Goal: Task Accomplishment & Management: Use online tool/utility

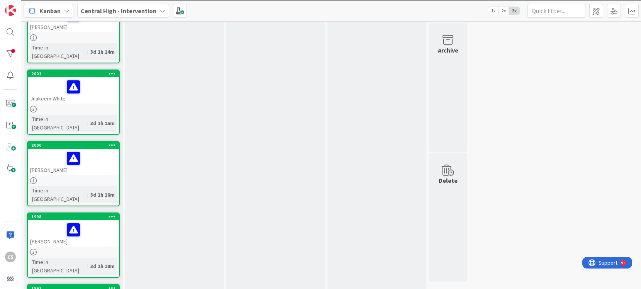
scroll to position [404, 0]
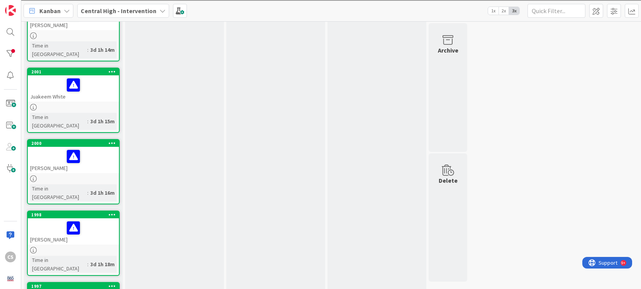
drag, startPoint x: 159, startPoint y: 188, endPoint x: 162, endPoint y: 116, distance: 71.5
click at [162, 116] on div "Follow-up Met at our monthly meeting to review all interventions Exit Increase …" at bounding box center [174, 252] width 99 height 1242
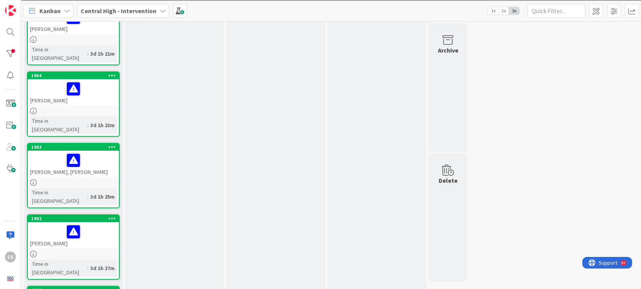
scroll to position [847, 0]
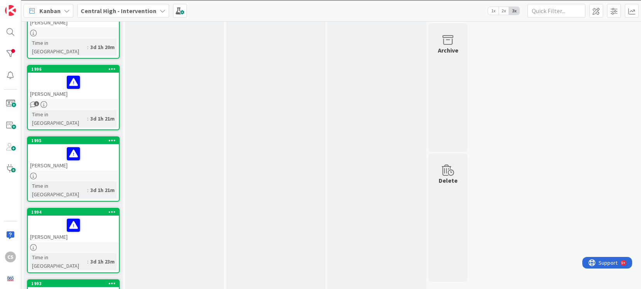
scroll to position [700, 0]
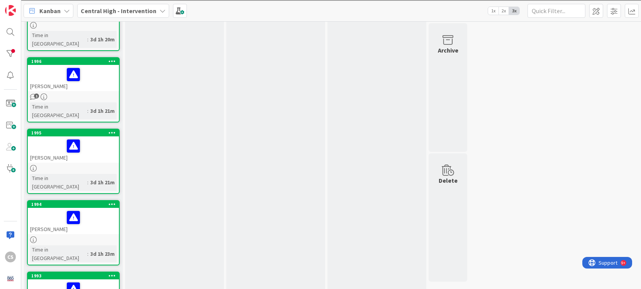
click at [96, 202] on div "1994" at bounding box center [75, 204] width 88 height 5
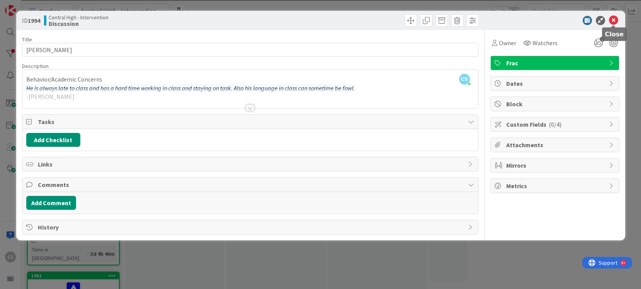
click at [613, 20] on icon at bounding box center [613, 20] width 9 height 9
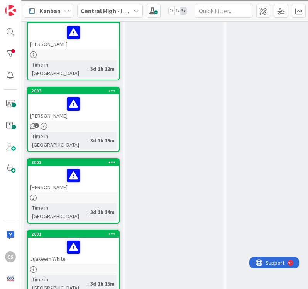
scroll to position [246, 0]
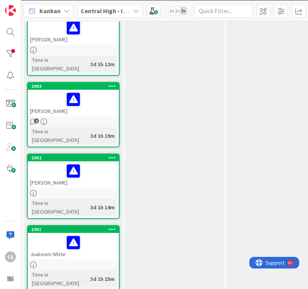
click at [97, 163] on div at bounding box center [73, 171] width 87 height 16
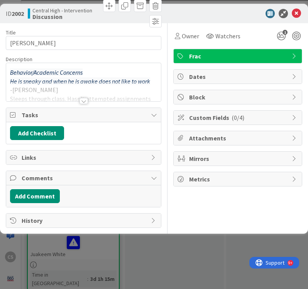
click at [95, 117] on span "Tasks" at bounding box center [85, 114] width 126 height 9
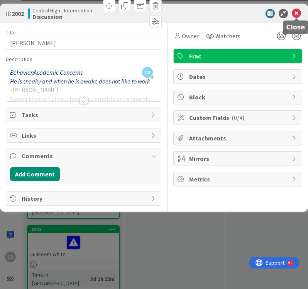
click at [296, 13] on icon at bounding box center [296, 13] width 9 height 9
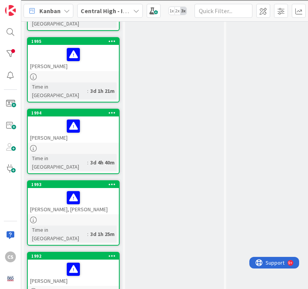
scroll to position [797, 0]
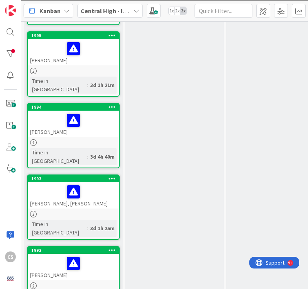
click at [97, 255] on div at bounding box center [73, 263] width 87 height 16
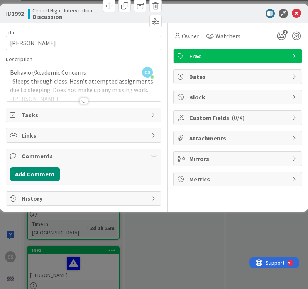
click at [84, 102] on div at bounding box center [84, 101] width 8 height 6
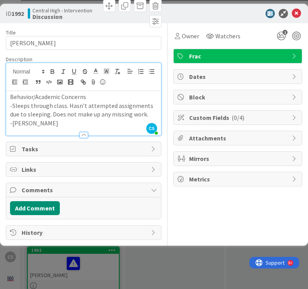
click at [38, 123] on p "-[PERSON_NAME]" at bounding box center [83, 123] width 147 height 9
click at [39, 123] on p "-[PERSON_NAME]" at bounding box center [83, 123] width 147 height 9
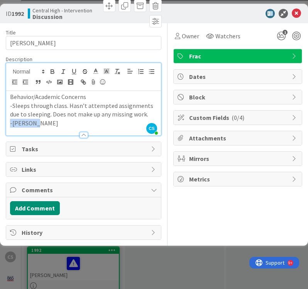
click at [39, 123] on p "-[PERSON_NAME]" at bounding box center [83, 123] width 147 height 9
drag, startPoint x: 39, startPoint y: 125, endPoint x: 14, endPoint y: 100, distance: 36.0
click at [14, 100] on div "Behavior/Academic Concerns -Sleeps through class. Hasn’t attempted assignments …" at bounding box center [83, 113] width 155 height 44
click at [21, 95] on p "Behavior/Academic Concerns" at bounding box center [83, 96] width 147 height 9
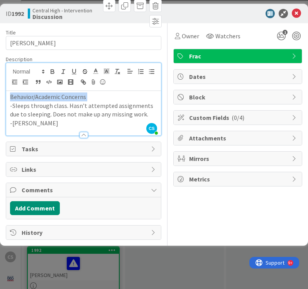
click at [21, 95] on p "Behavior/Academic Concerns" at bounding box center [83, 96] width 147 height 9
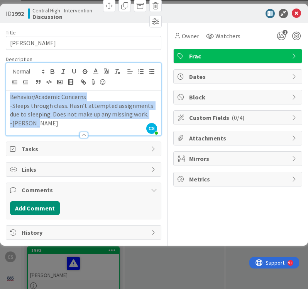
copy div "Behavior/Academic Concerns -Sleeps through class. Hasn’t attempted assignments …"
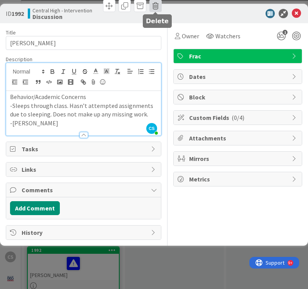
click at [156, 6] on span at bounding box center [155, 6] width 12 height 12
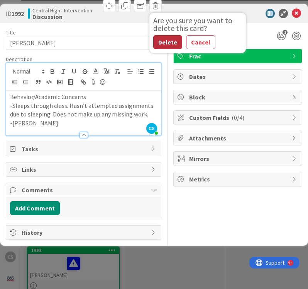
click at [173, 43] on button "Delete" at bounding box center [167, 42] width 29 height 14
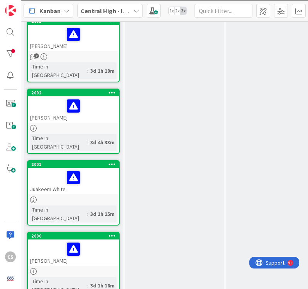
scroll to position [302, 0]
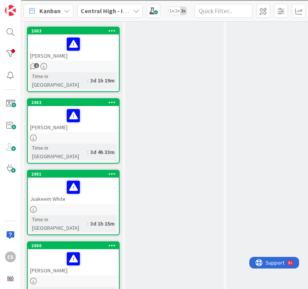
click at [92, 134] on div at bounding box center [73, 137] width 91 height 7
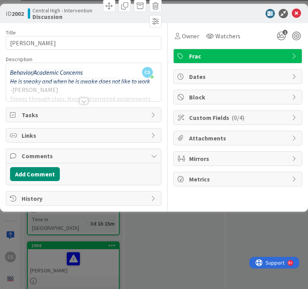
click at [82, 102] on div at bounding box center [84, 101] width 8 height 6
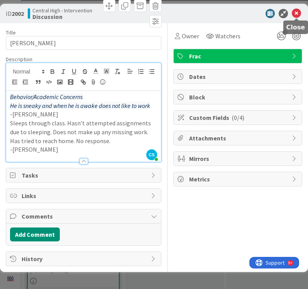
click at [296, 13] on icon at bounding box center [296, 13] width 9 height 9
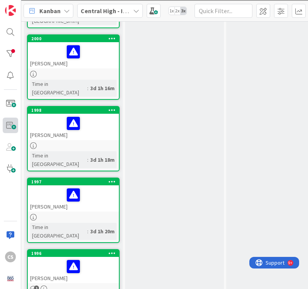
scroll to position [510, 0]
